Goal: Information Seeking & Learning: Get advice/opinions

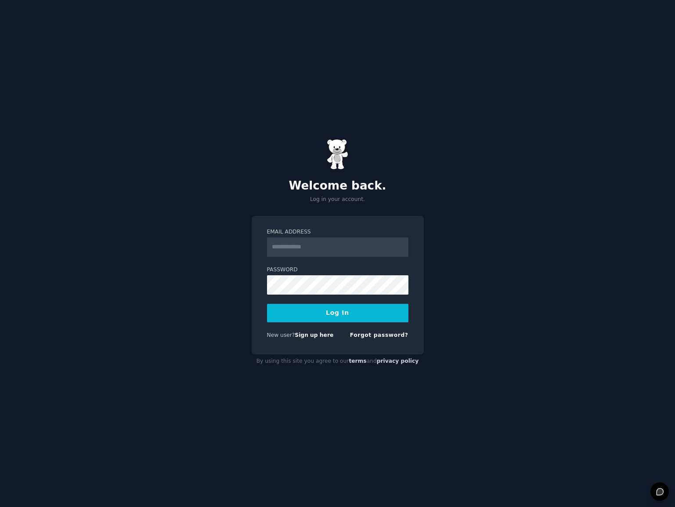
type input "**********"
click at [465, 305] on div "**********" at bounding box center [337, 253] width 675 height 507
click at [373, 318] on button "Log In" at bounding box center [338, 313] width 142 height 18
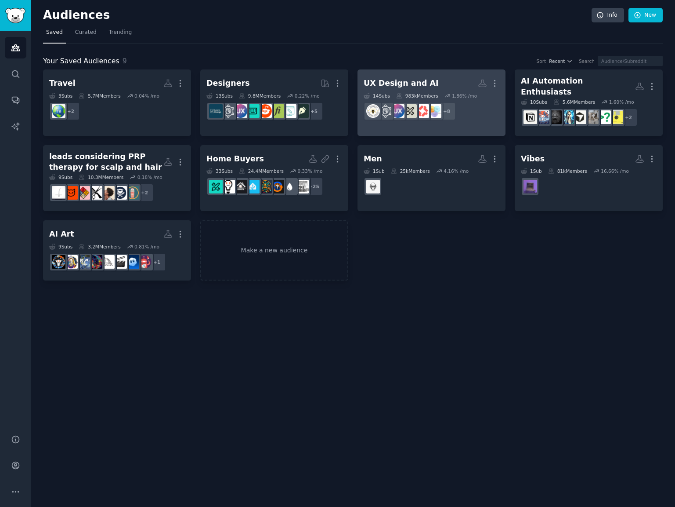
click at [449, 83] on h2 "UX Design and AI More" at bounding box center [432, 83] width 136 height 15
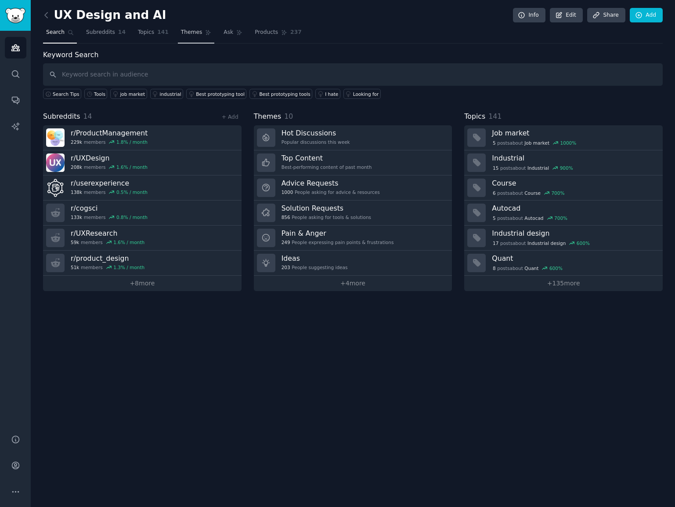
click at [178, 37] on link "Themes" at bounding box center [196, 34] width 37 height 18
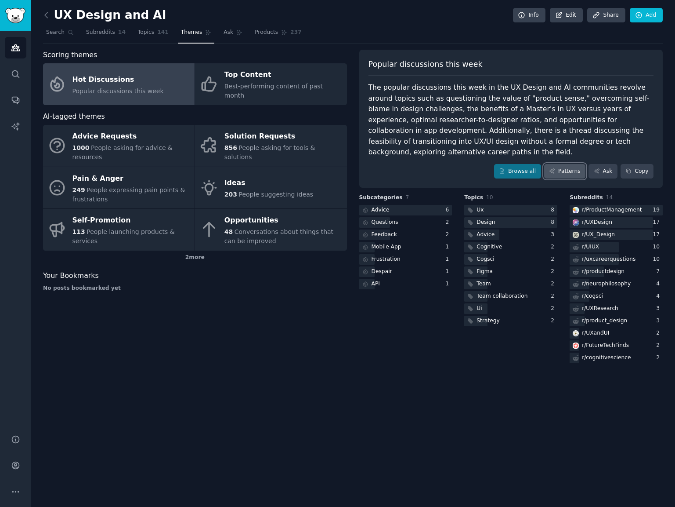
click at [572, 164] on link "Patterns" at bounding box center [565, 171] width 41 height 15
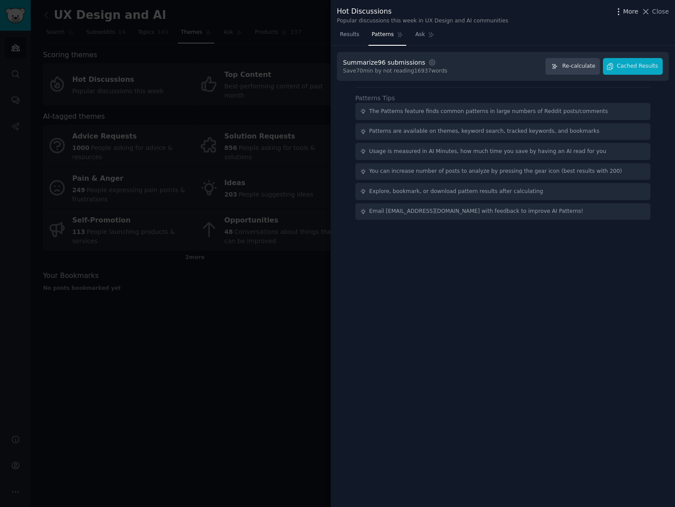
click at [626, 9] on span "More" at bounding box center [631, 11] width 15 height 9
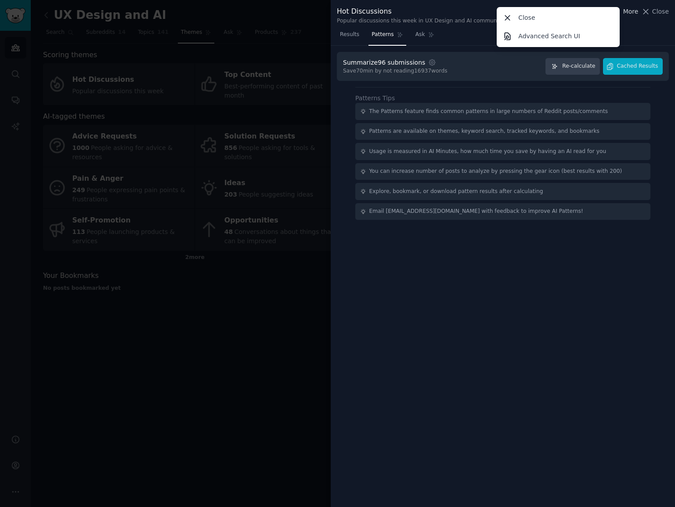
click at [626, 9] on span "More" at bounding box center [631, 11] width 15 height 9
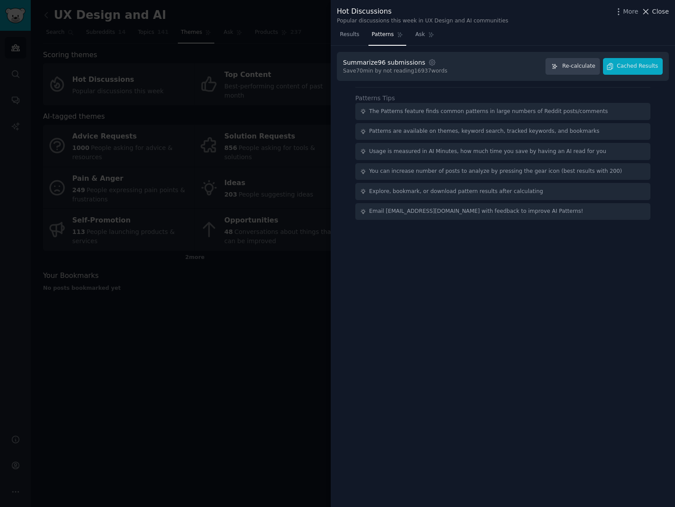
click at [663, 15] on span "Close" at bounding box center [661, 11] width 17 height 9
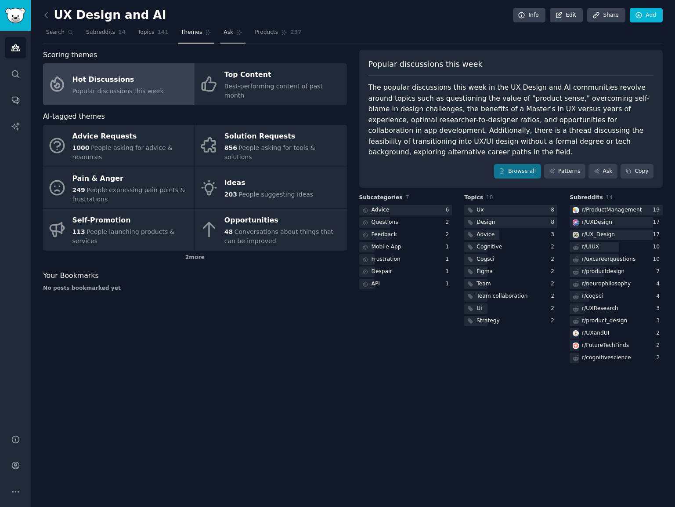
click at [224, 34] on span "Ask" at bounding box center [229, 33] width 10 height 8
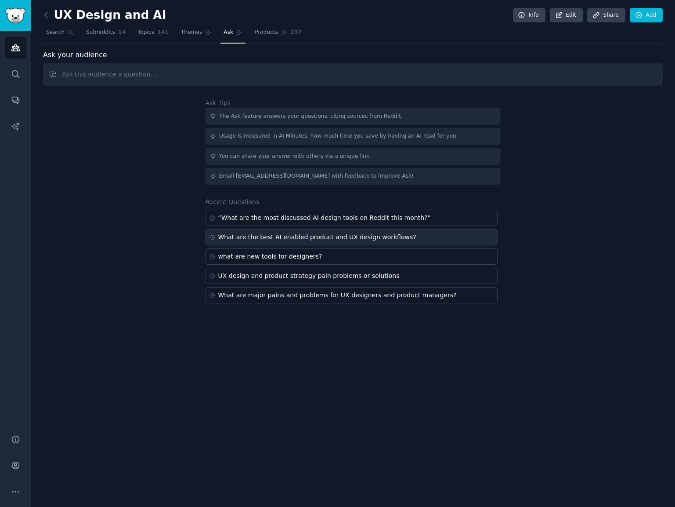
click at [251, 237] on div "What are the best AI enabled product and UX design workflows?" at bounding box center [317, 236] width 198 height 9
type input "What are the best AI enabled product and UX design workflows?"
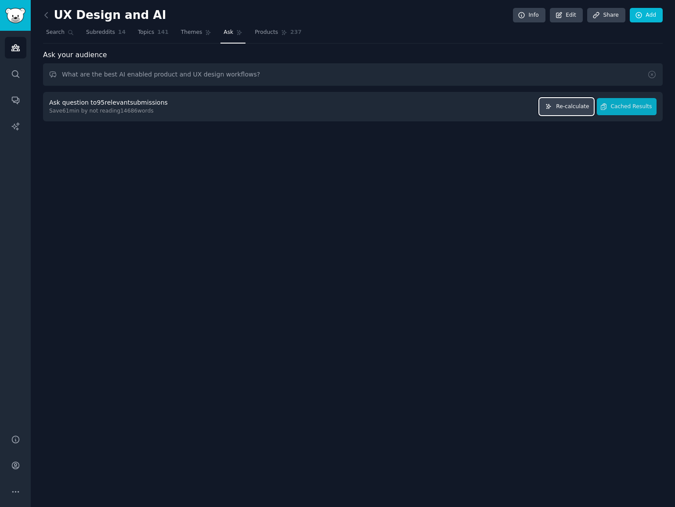
click at [566, 109] on span "Re-calculate" at bounding box center [572, 107] width 33 height 8
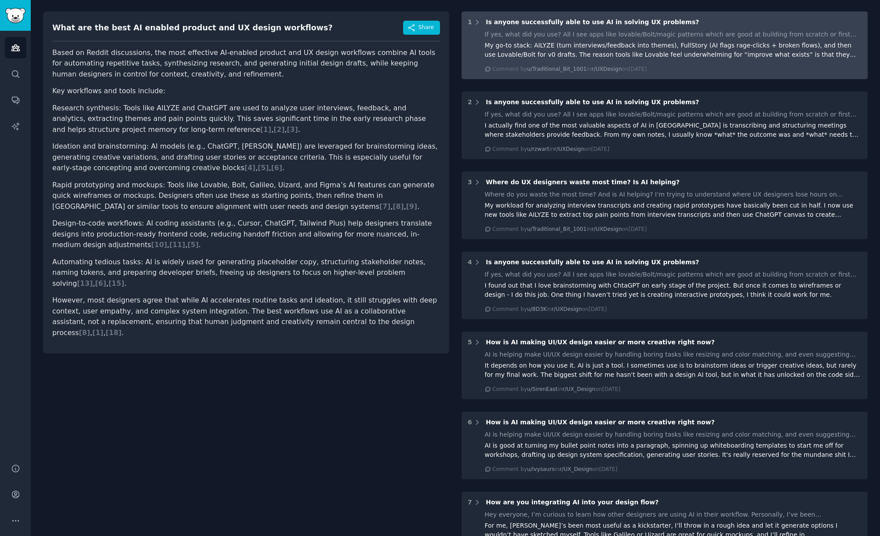
scroll to position [91, 0]
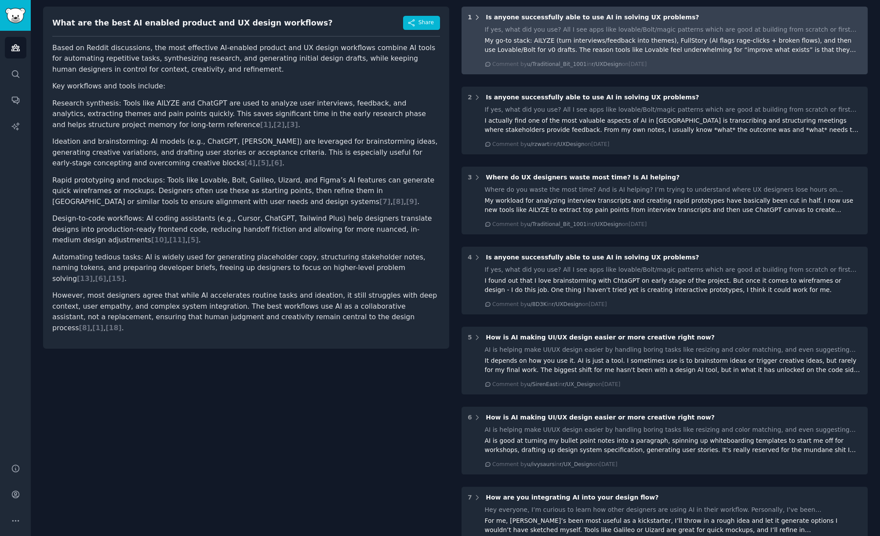
click at [476, 18] on icon at bounding box center [477, 18] width 8 height 8
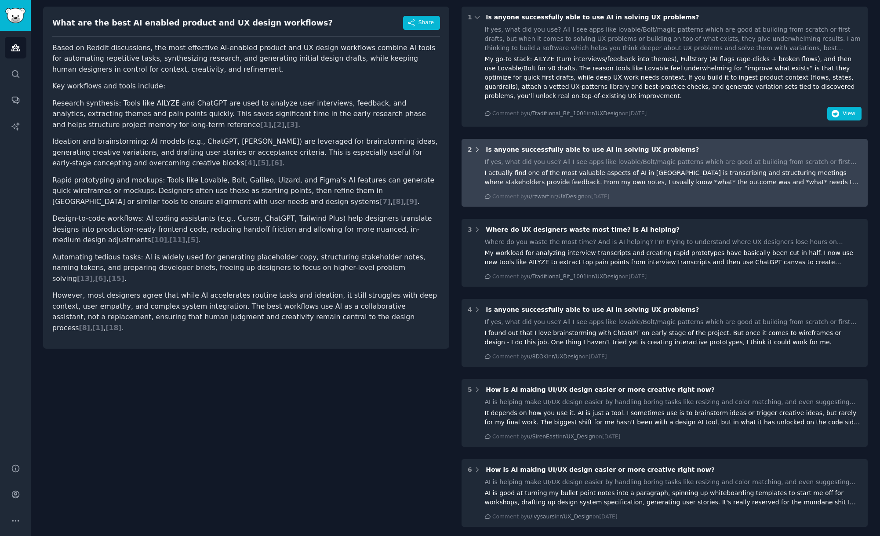
click at [475, 150] on icon at bounding box center [477, 150] width 8 height 8
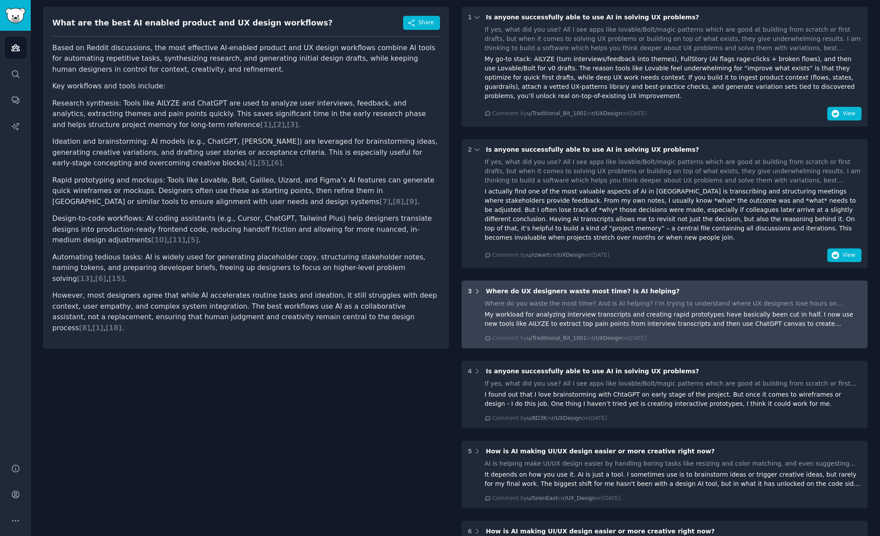
click at [476, 290] on icon at bounding box center [477, 291] width 8 height 8
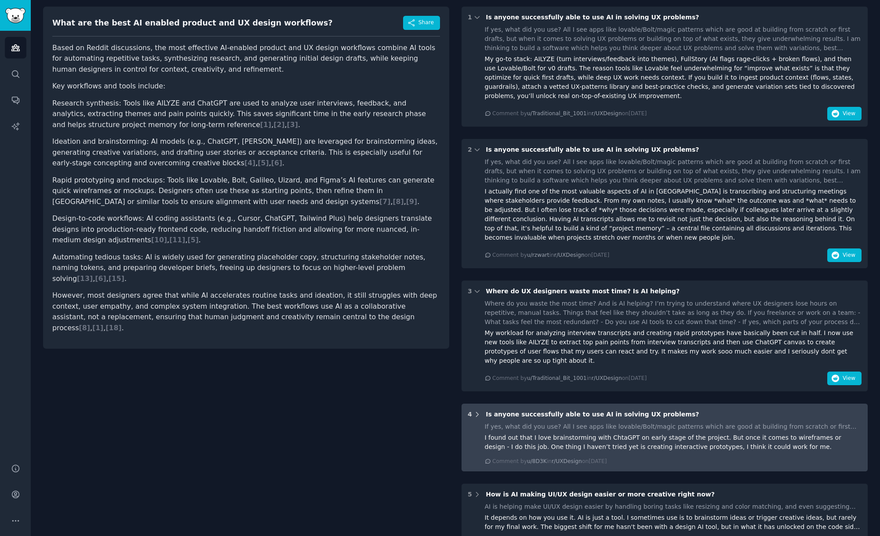
click at [476, 412] on icon at bounding box center [477, 414] width 2 height 4
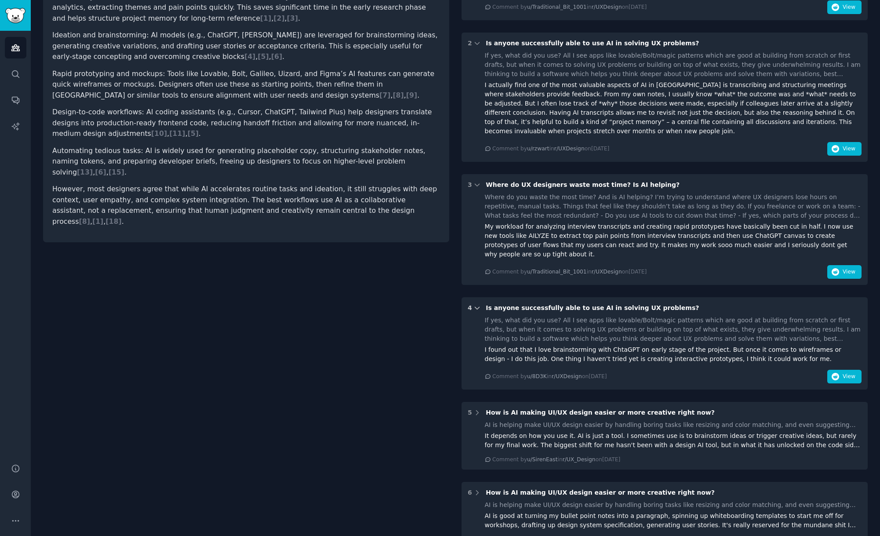
scroll to position [208, 0]
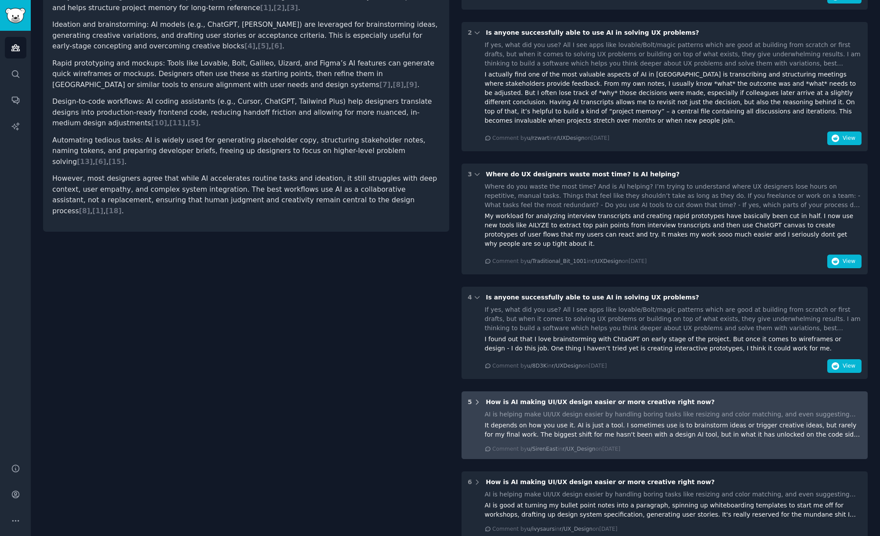
click at [475, 398] on icon at bounding box center [477, 402] width 8 height 8
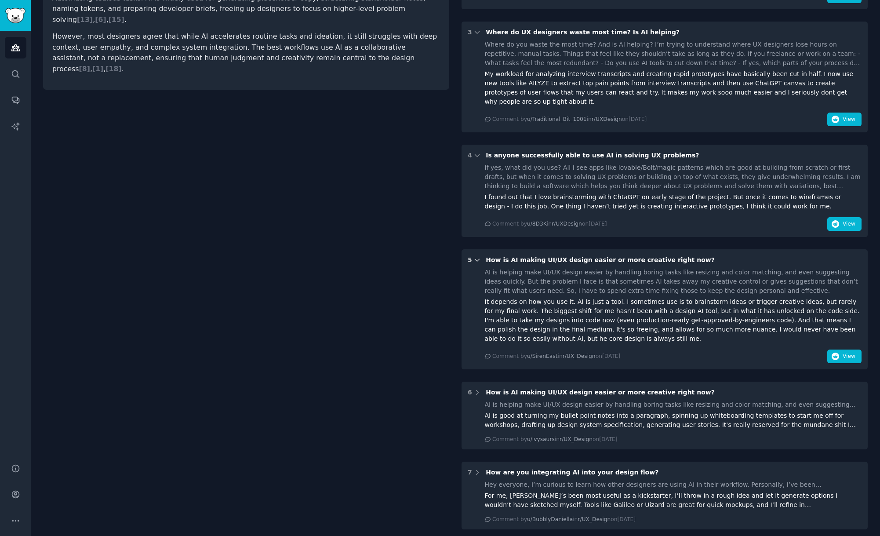
scroll to position [351, 0]
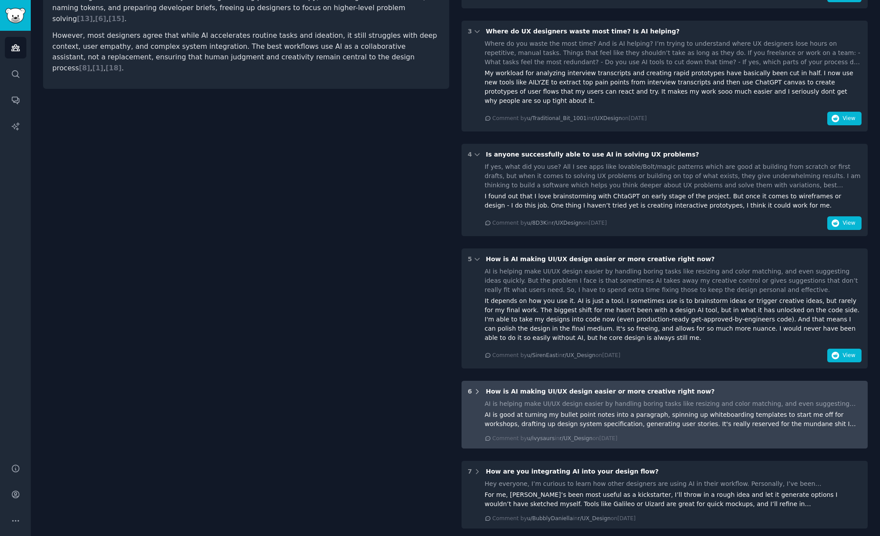
click at [476, 388] on icon at bounding box center [477, 392] width 8 height 8
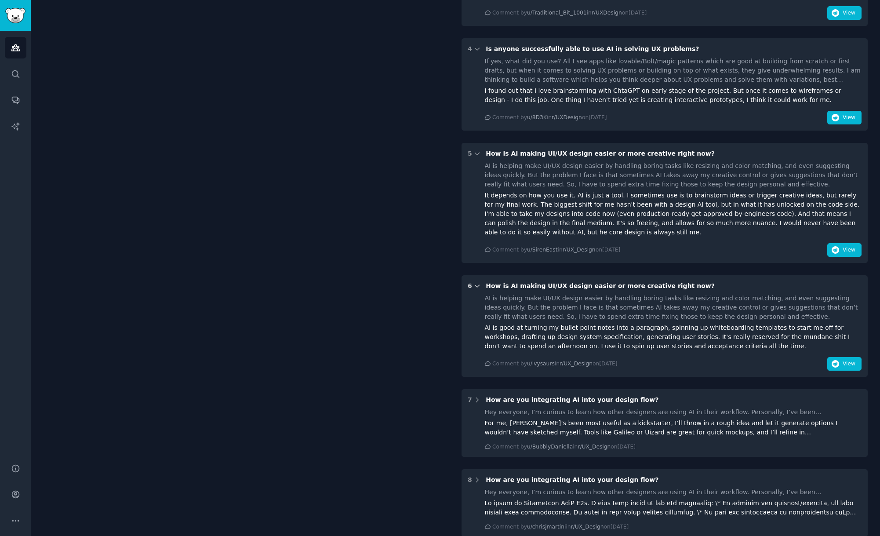
scroll to position [460, 0]
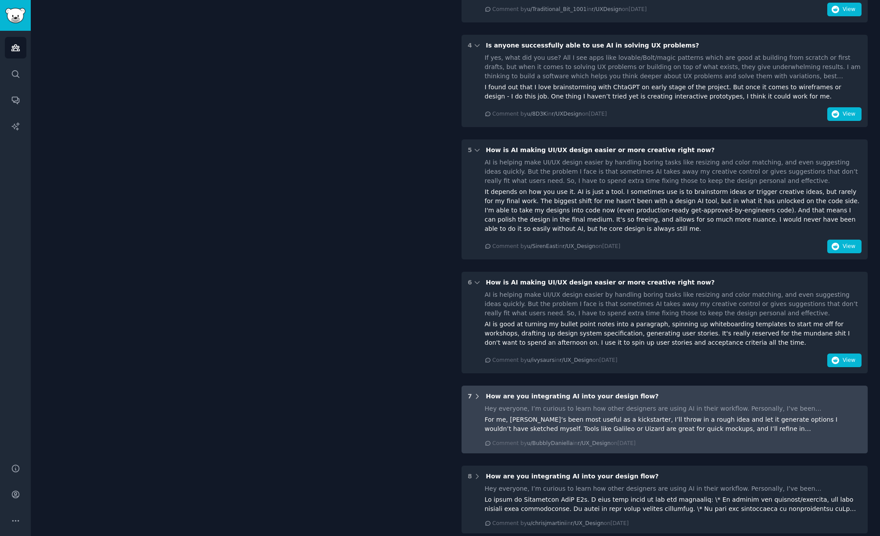
click at [476, 394] on icon at bounding box center [477, 396] width 2 height 4
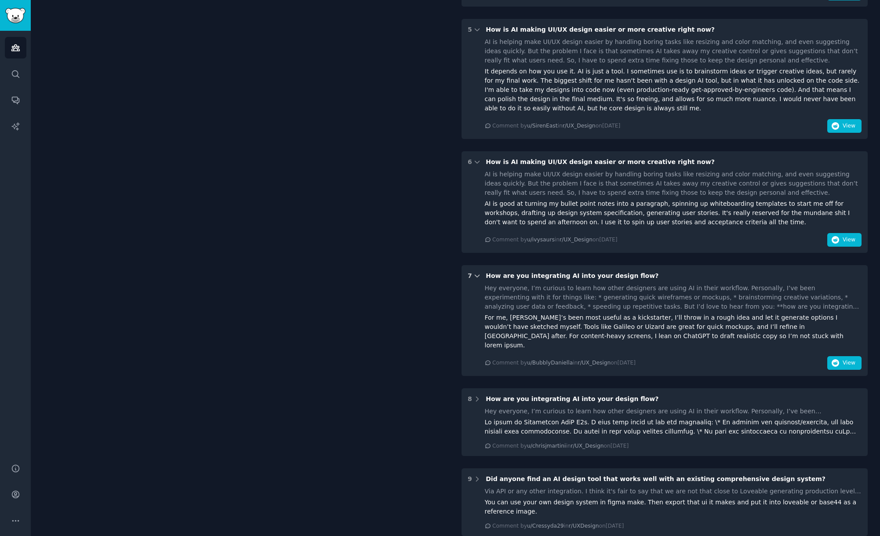
scroll to position [592, 0]
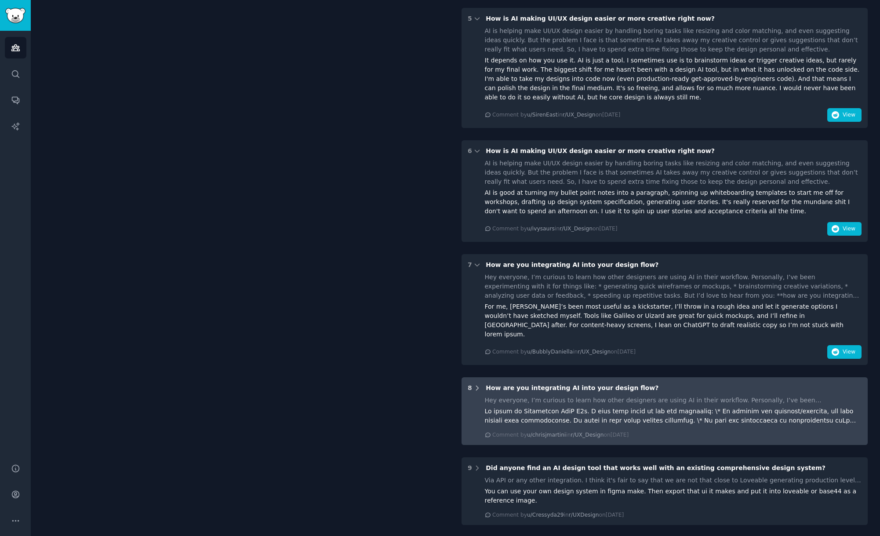
click at [476, 384] on icon at bounding box center [477, 388] width 8 height 8
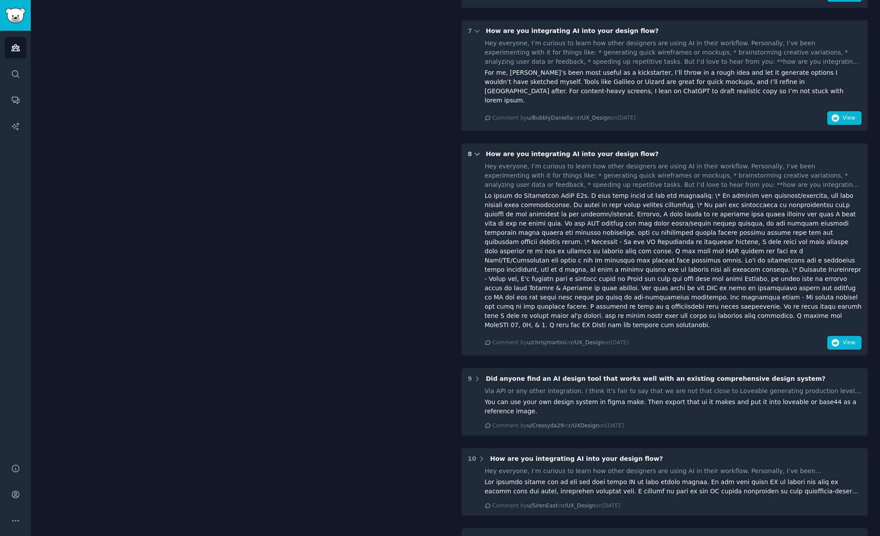
scroll to position [827, 0]
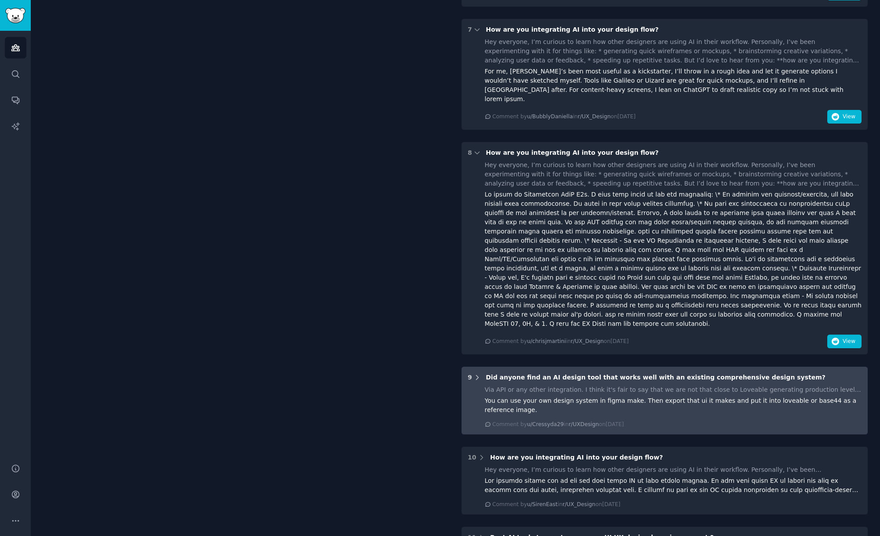
click at [476, 374] on icon at bounding box center [477, 378] width 8 height 8
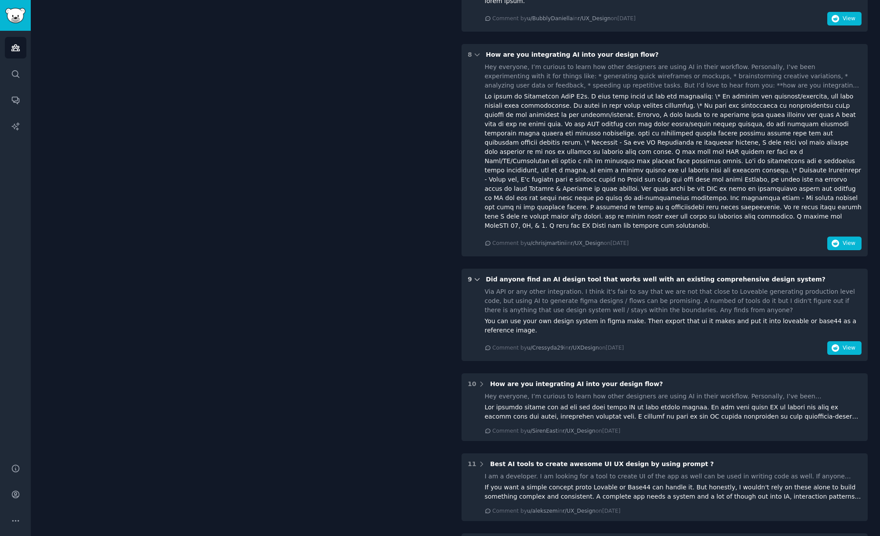
scroll to position [929, 0]
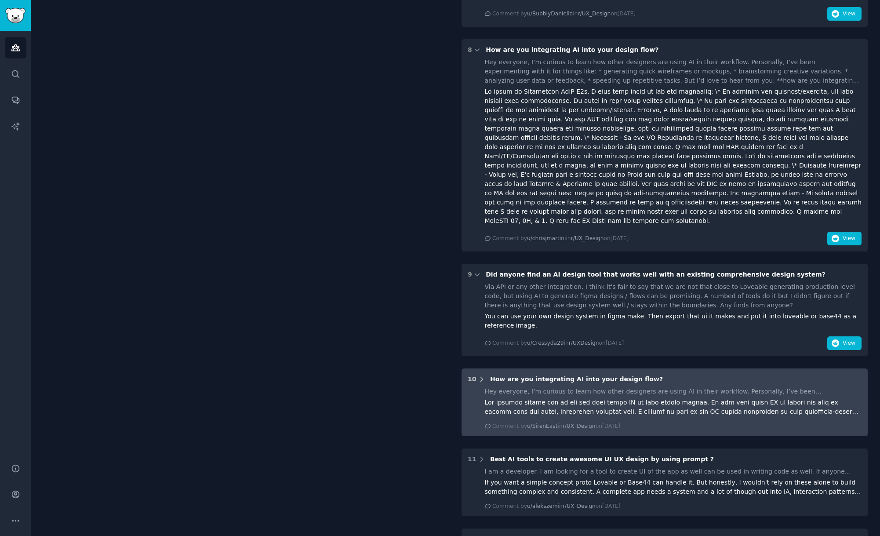
click at [478, 375] on icon at bounding box center [482, 379] width 8 height 8
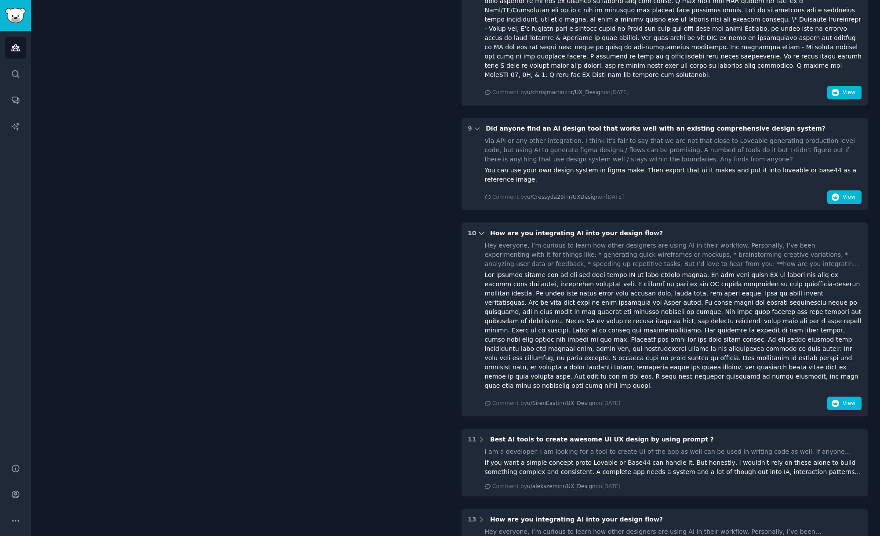
scroll to position [1077, 0]
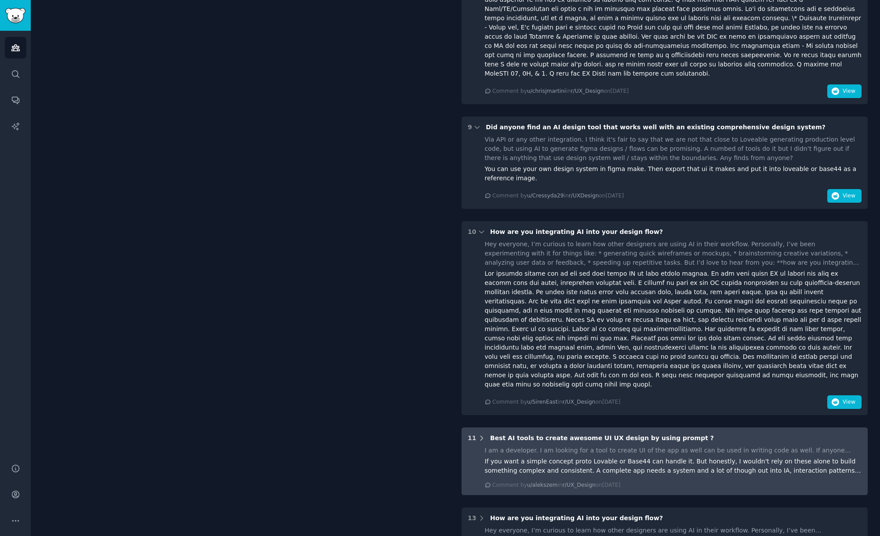
click at [478, 434] on icon at bounding box center [482, 438] width 8 height 8
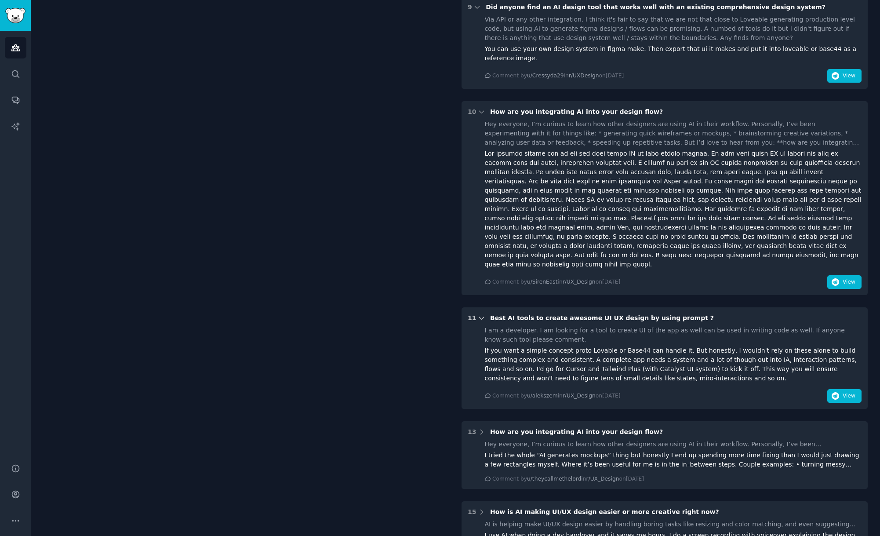
scroll to position [1202, 0]
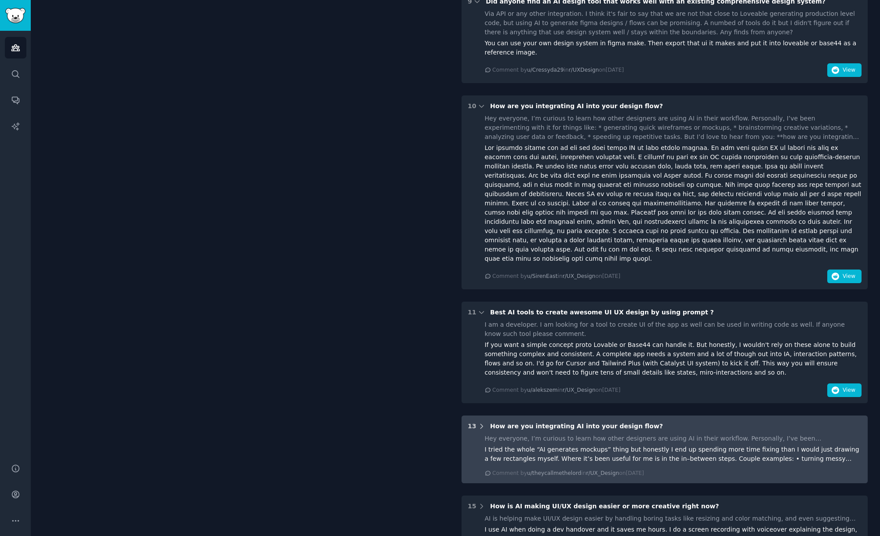
click at [478, 422] on icon at bounding box center [482, 426] width 8 height 8
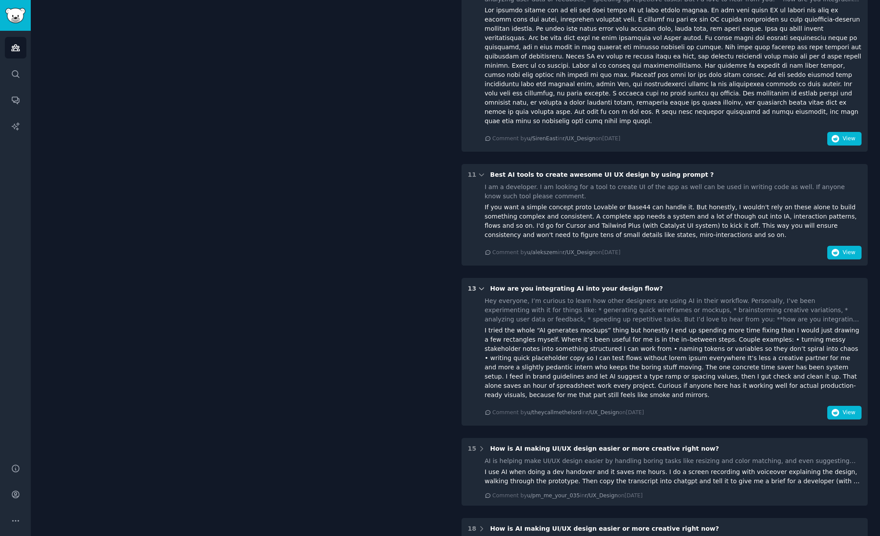
scroll to position [1349, 0]
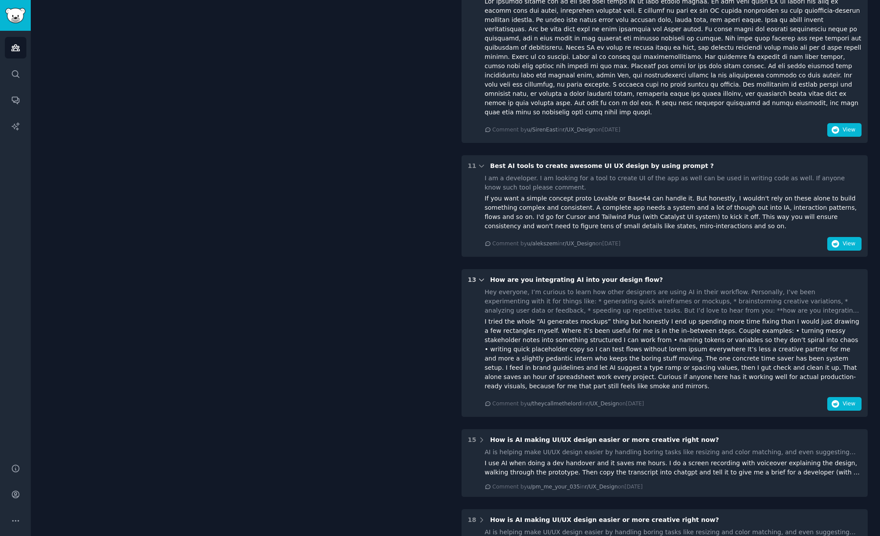
click at [478, 436] on icon at bounding box center [482, 440] width 8 height 8
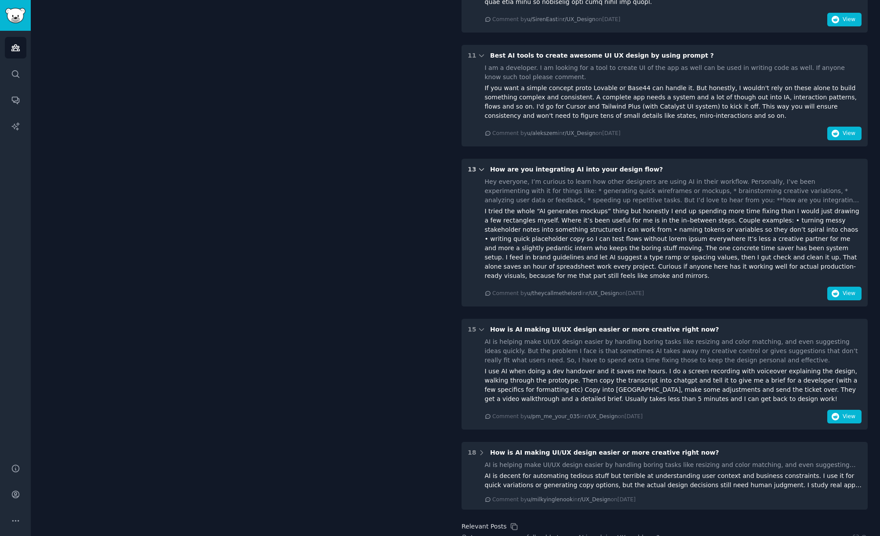
scroll to position [1467, 0]
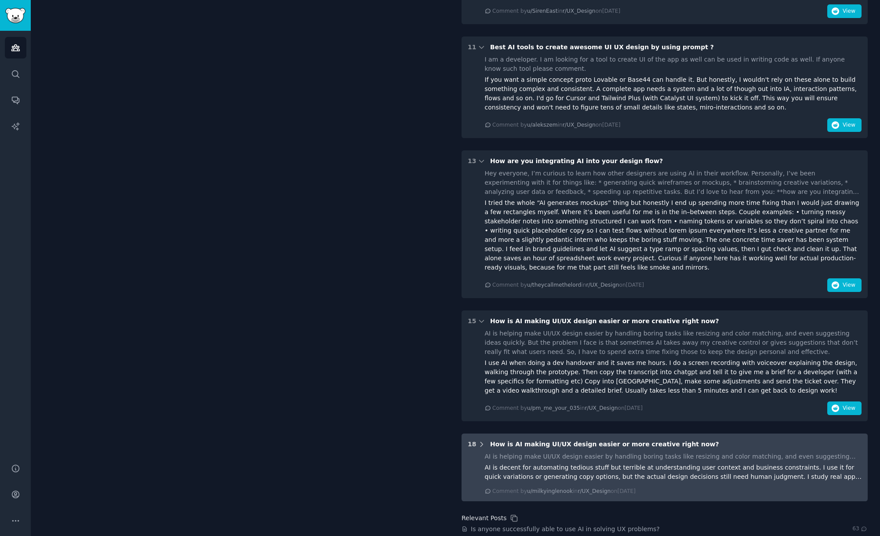
click at [479, 440] on icon at bounding box center [482, 444] width 8 height 8
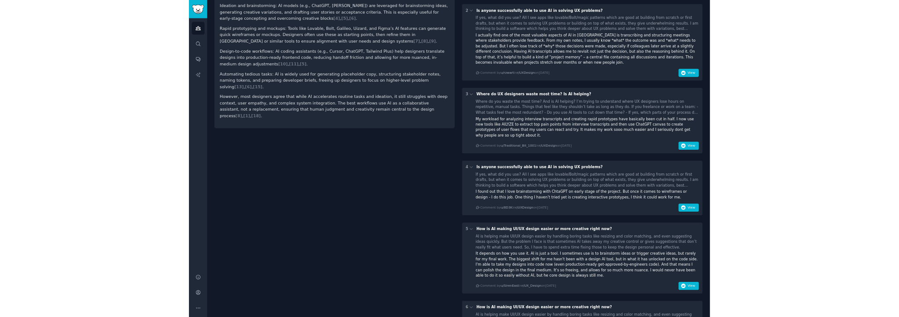
scroll to position [0, 0]
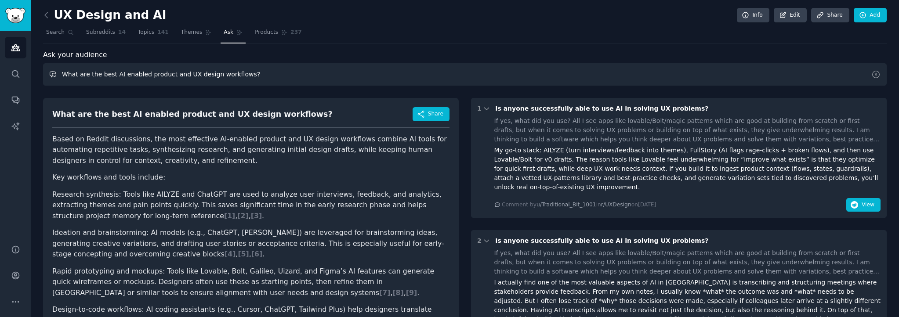
drag, startPoint x: 254, startPoint y: 74, endPoint x: 47, endPoint y: 76, distance: 206.6
click at [47, 76] on input "What are the best AI enabled product and UX design workflows?" at bounding box center [465, 74] width 844 height 22
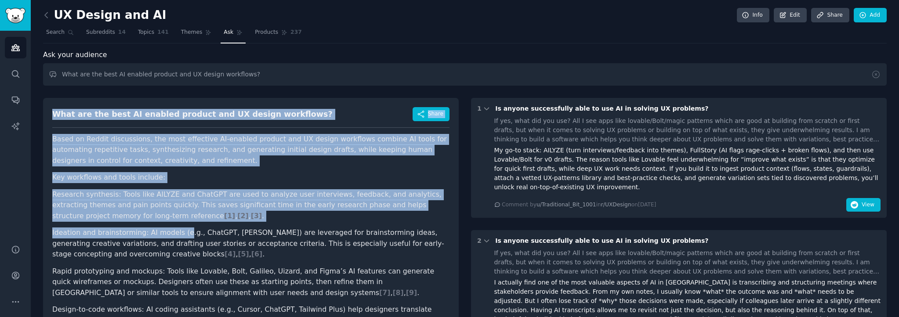
drag, startPoint x: 54, startPoint y: 114, endPoint x: 178, endPoint y: 232, distance: 171.6
click at [178, 232] on div "What are the best AI enabled product and UX design workflows? Share Based on Re…" at bounding box center [251, 269] width 416 height 342
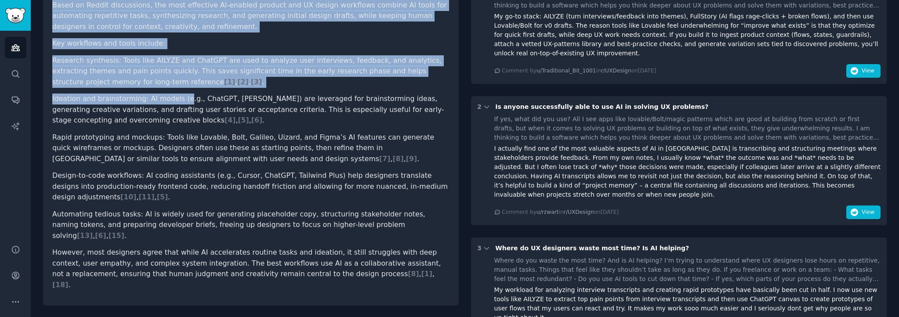
scroll to position [143, 0]
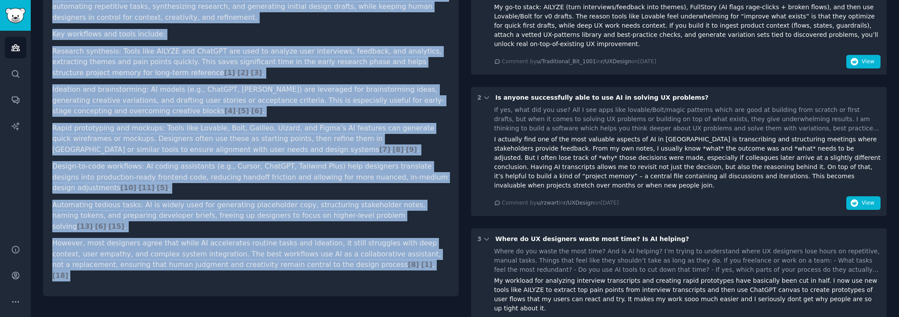
click at [350, 257] on p "However, most designers agree that while AI accelerates routine tasks and ideat…" at bounding box center [250, 259] width 397 height 43
copy div "What are the best AI enabled product and UX design workflows? Share Based on Re…"
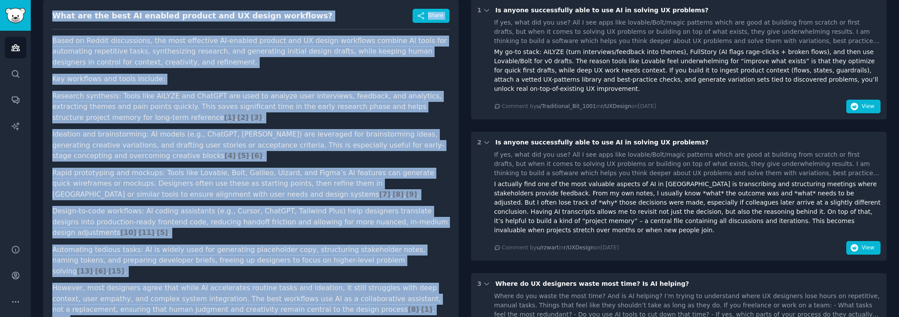
scroll to position [0, 0]
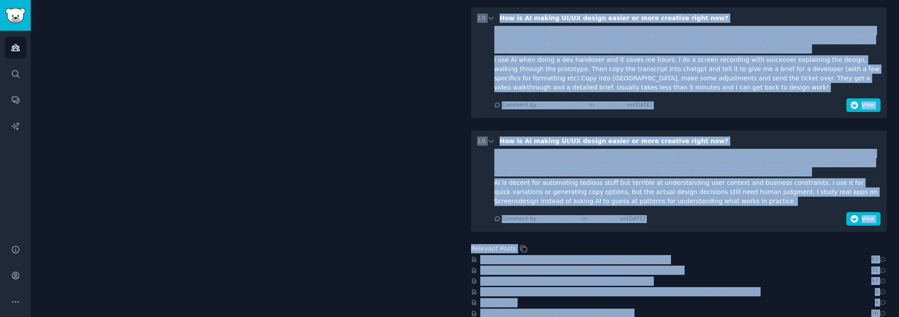
scroll to position [1762, 0]
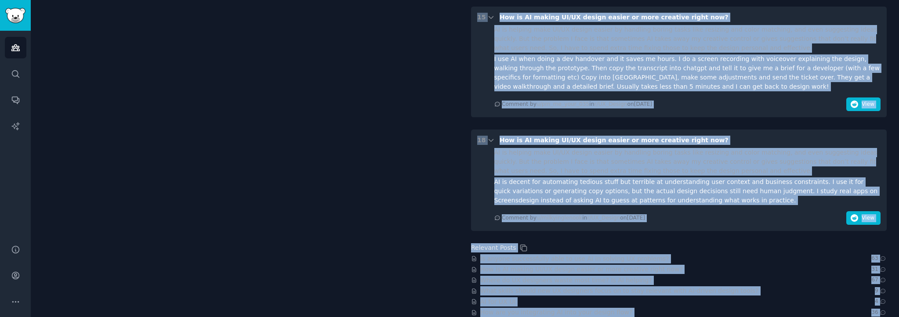
drag, startPoint x: 494, startPoint y: 109, endPoint x: 888, endPoint y: 306, distance: 440.8
copy div "Is anyone successfully able to use AI in solving UX problems? If yes, what did …"
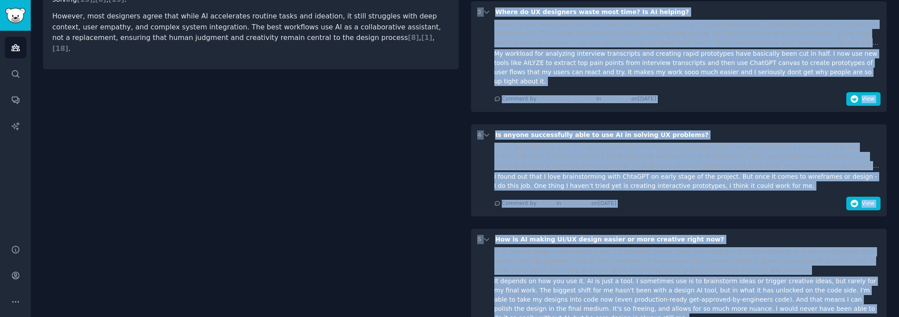
scroll to position [0, 0]
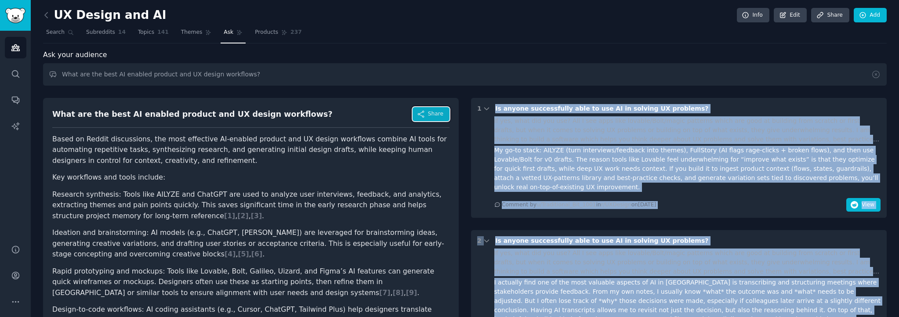
click at [439, 117] on span "Share" at bounding box center [435, 114] width 15 height 8
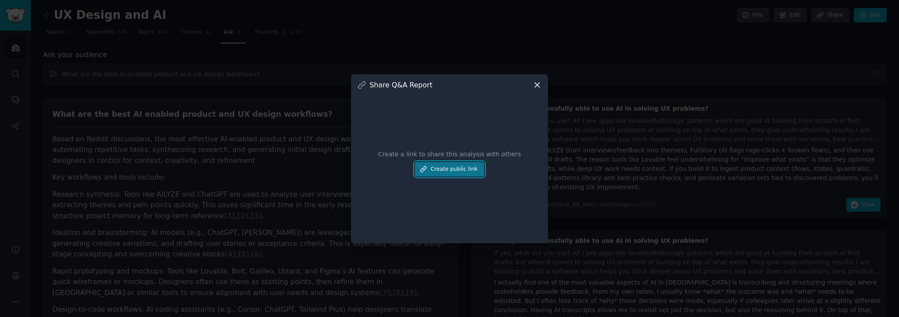
click at [454, 169] on button "Create public link" at bounding box center [449, 169] width 69 height 15
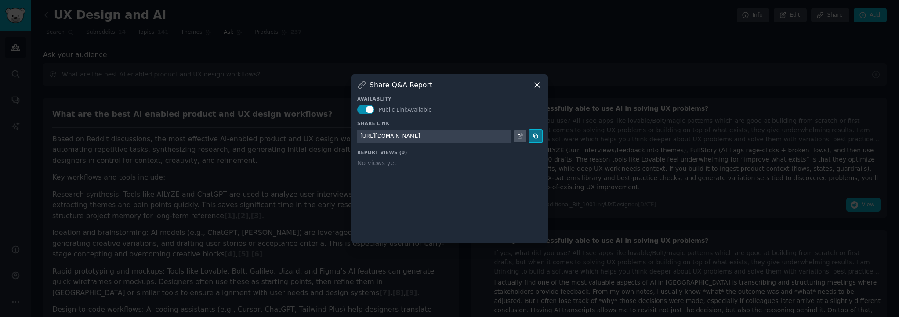
click at [535, 138] on icon at bounding box center [536, 136] width 6 height 6
